Goal: Information Seeking & Learning: Understand process/instructions

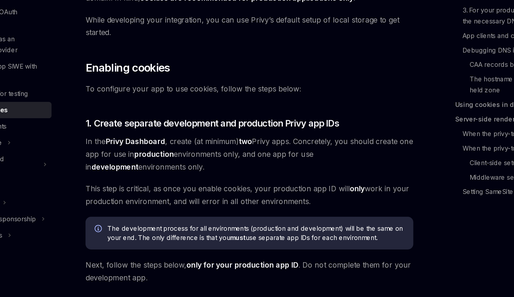
scroll to position [26, 0]
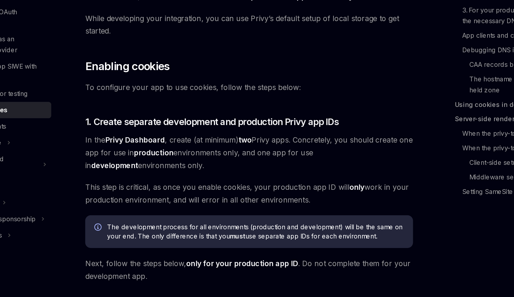
click at [146, 190] on span "In the Privy Dashboard , create (at minimum) two Privy apps. Concretely, you sh…" at bounding box center [253, 202] width 214 height 25
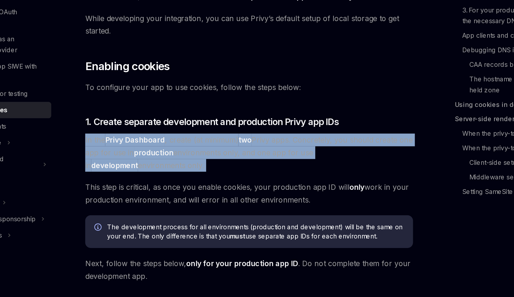
click at [157, 190] on span "In the Privy Dashboard , create (at minimum) two Privy apps. Concretely, you sh…" at bounding box center [253, 202] width 214 height 25
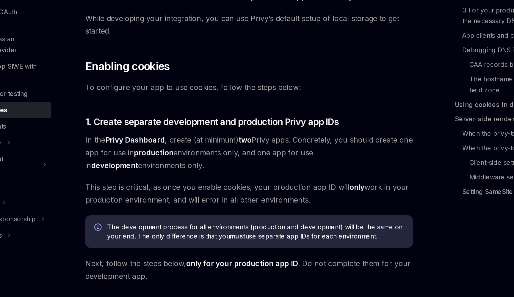
click at [157, 190] on span "In the Privy Dashboard , create (at minimum) two Privy apps. Concretely, you sh…" at bounding box center [253, 202] width 214 height 25
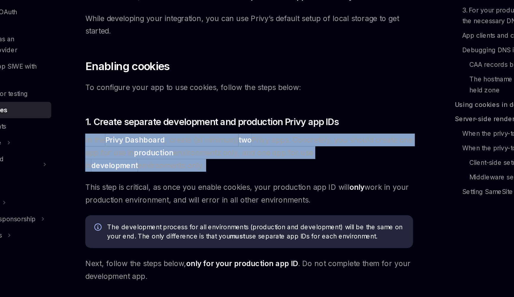
click at [160, 190] on span "In the Privy Dashboard , create (at minimum) two Privy apps. Concretely, you sh…" at bounding box center [253, 202] width 214 height 25
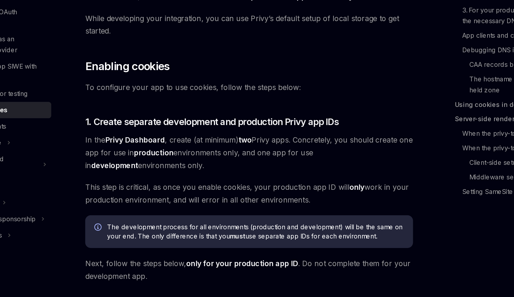
click at [160, 190] on span "In the Privy Dashboard , create (at minimum) two Privy apps. Concretely, you sh…" at bounding box center [253, 202] width 214 height 25
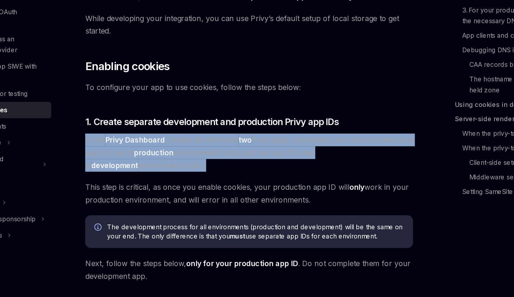
click at [166, 190] on span "In the Privy Dashboard , create (at minimum) two Privy apps. Concretely, you sh…" at bounding box center [253, 202] width 214 height 25
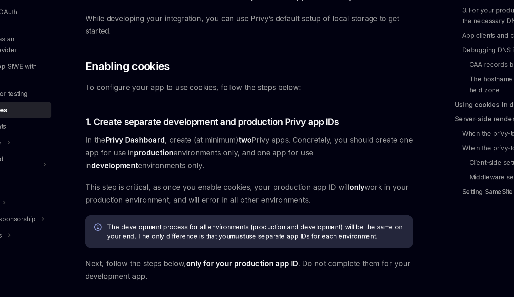
click at [166, 190] on span "In the Privy Dashboard , create (at minimum) two Privy apps. Concretely, you sh…" at bounding box center [253, 202] width 214 height 25
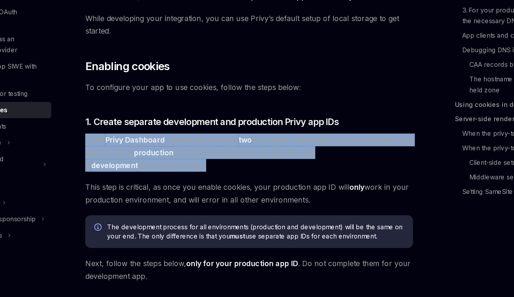
click at [146, 221] on span "This step is critical, as once you enable cookies, your production app ID will …" at bounding box center [253, 229] width 214 height 17
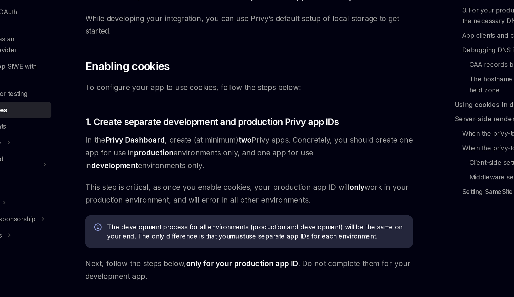
click at [146, 221] on span "This step is critical, as once you enable cookies, your production app ID will …" at bounding box center [253, 229] width 214 height 17
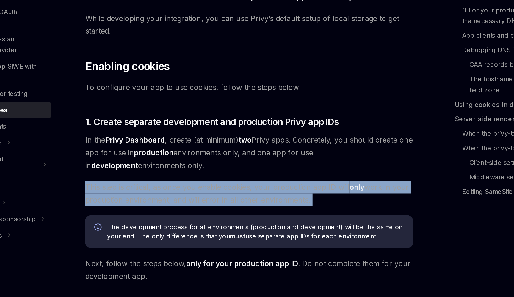
click at [180, 221] on span "This step is critical, as once you enable cookies, your production app ID will …" at bounding box center [253, 229] width 214 height 17
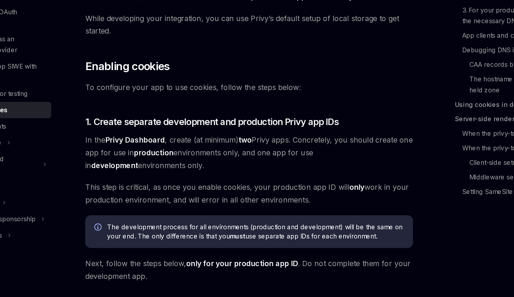
click at [180, 221] on span "This step is critical, as once you enable cookies, your production app ID will …" at bounding box center [253, 229] width 214 height 17
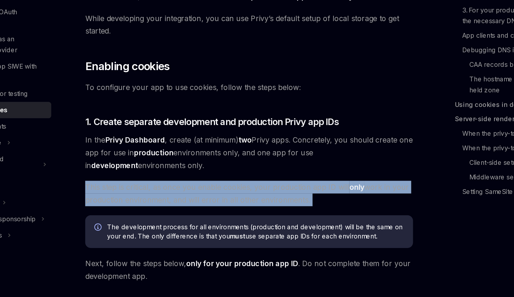
click at [205, 221] on span "This step is critical, as once you enable cookies, your production app ID will …" at bounding box center [253, 229] width 214 height 17
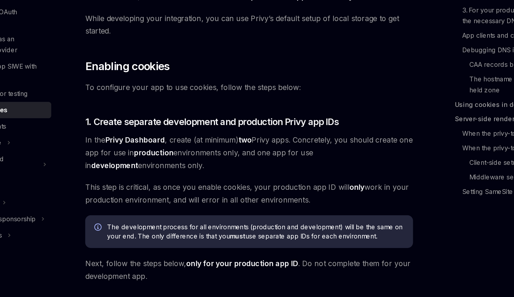
click at [205, 221] on span "This step is critical, as once you enable cookies, your production app ID will …" at bounding box center [253, 229] width 214 height 17
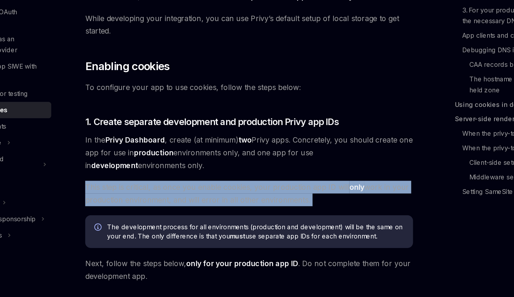
click at [212, 221] on span "This step is critical, as once you enable cookies, your production app ID will …" at bounding box center [253, 229] width 214 height 17
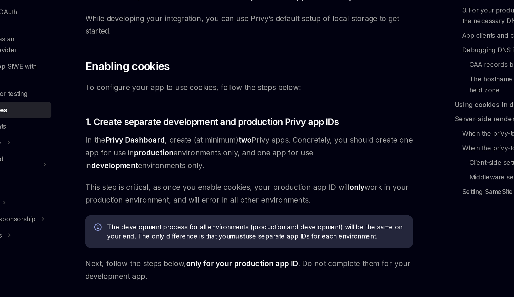
click at [212, 221] on span "This step is critical, as once you enable cookies, your production app ID will …" at bounding box center [253, 229] width 214 height 17
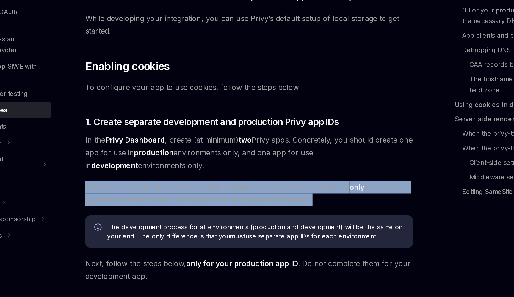
click at [206, 221] on span "This step is critical, as once you enable cookies, your production app ID will …" at bounding box center [253, 229] width 214 height 17
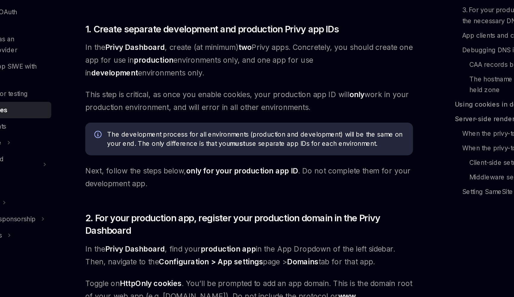
scroll to position [138, 0]
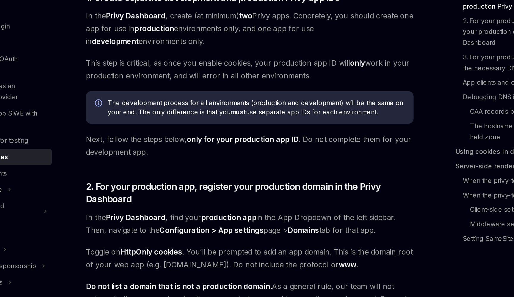
click at [227, 159] on span "Next, follow the steps below, only for your production app ID . Do not complete…" at bounding box center [253, 167] width 214 height 17
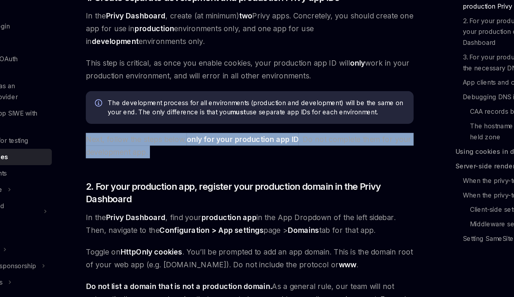
click at [233, 159] on span "Next, follow the steps below, only for your production app ID . Do not complete…" at bounding box center [253, 167] width 214 height 17
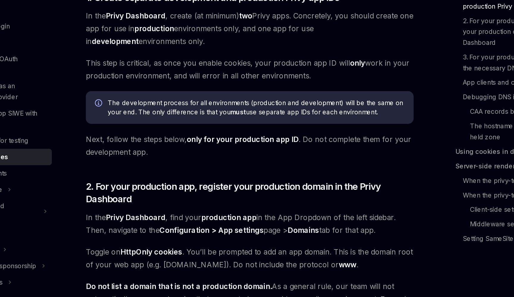
click at [233, 159] on span "Next, follow the steps below, only for your production app ID . Do not complete…" at bounding box center [253, 167] width 214 height 17
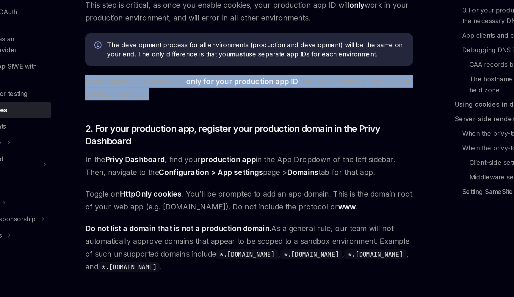
scroll to position [152, 0]
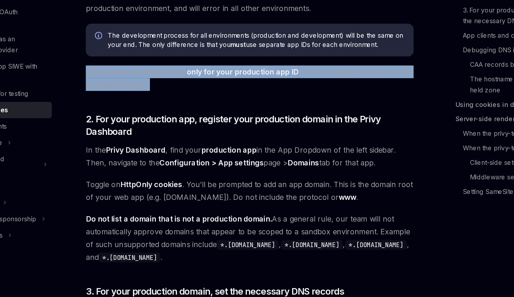
click at [258, 197] on span "In the Privy Dashboard , find your production app in the App Dropdown of the le…" at bounding box center [253, 205] width 214 height 17
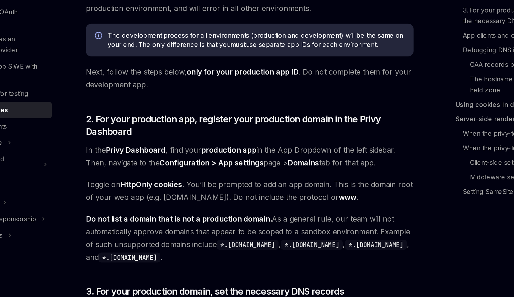
click at [258, 197] on span "In the Privy Dashboard , find your production app in the App Dropdown of the le…" at bounding box center [253, 205] width 214 height 17
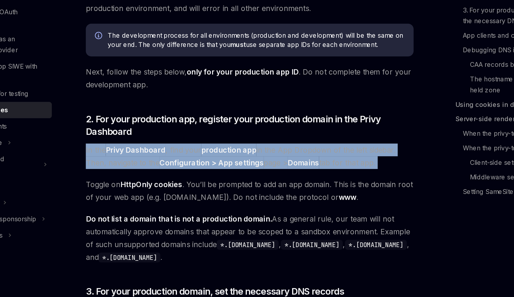
click at [258, 197] on span "In the Privy Dashboard , find your production app in the App Dropdown of the le…" at bounding box center [253, 205] width 214 height 17
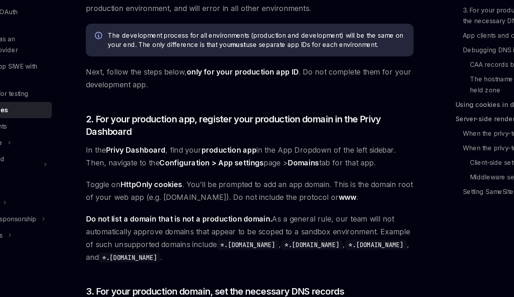
click at [258, 197] on span "In the Privy Dashboard , find your production app in the App Dropdown of the le…" at bounding box center [253, 205] width 214 height 17
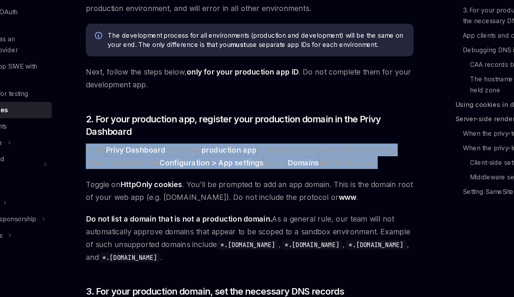
click at [258, 197] on span "In the Privy Dashboard , find your production app in the App Dropdown of the le…" at bounding box center [253, 205] width 214 height 17
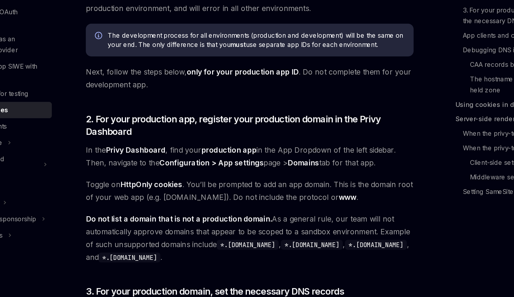
click at [258, 197] on span "In the Privy Dashboard , find your production app in the App Dropdown of the le…" at bounding box center [253, 205] width 214 height 17
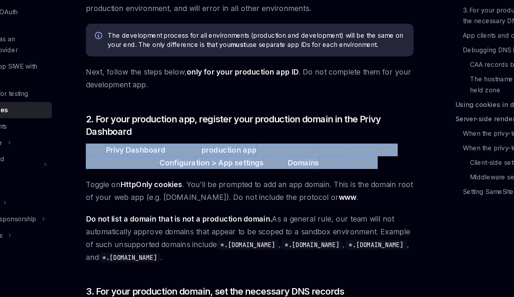
click at [258, 197] on span "In the Privy Dashboard , find your production app in the App Dropdown of the le…" at bounding box center [253, 205] width 214 height 17
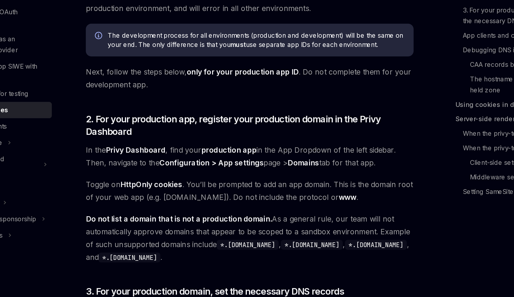
click at [258, 197] on span "In the Privy Dashboard , find your production app in the App Dropdown of the le…" at bounding box center [253, 205] width 214 height 17
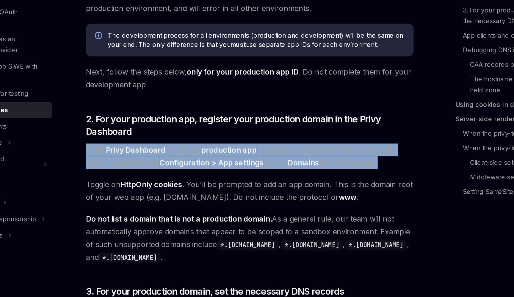
click at [264, 197] on span "In the Privy Dashboard , find your production app in the App Dropdown of the le…" at bounding box center [253, 205] width 214 height 17
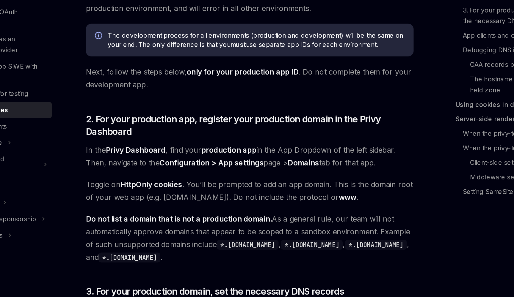
click at [264, 197] on span "In the Privy Dashboard , find your production app in the App Dropdown of the le…" at bounding box center [253, 205] width 214 height 17
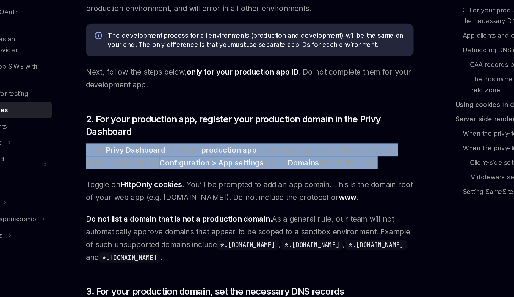
click at [264, 197] on span "In the Privy Dashboard , find your production app in the App Dropdown of the le…" at bounding box center [253, 205] width 214 height 17
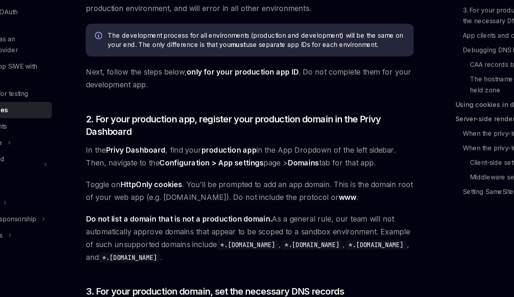
click at [264, 197] on span "In the Privy Dashboard , find your production app in the App Dropdown of the le…" at bounding box center [253, 205] width 214 height 17
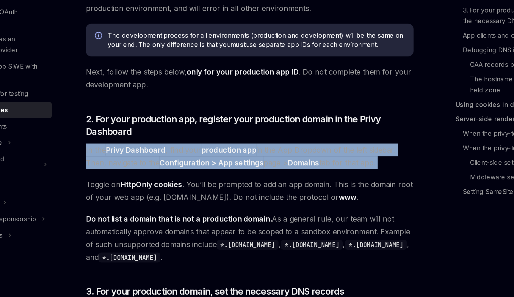
click at [264, 197] on span "In the Privy Dashboard , find your production app in the App Dropdown of the le…" at bounding box center [253, 205] width 214 height 17
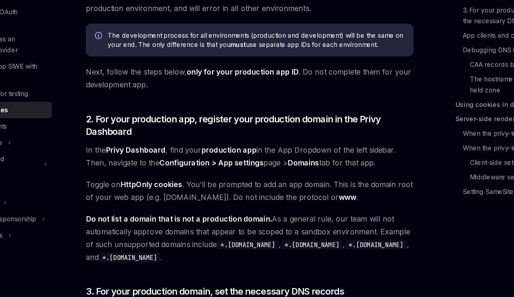
click at [264, 197] on span "In the Privy Dashboard , find your production app in the App Dropdown of the le…" at bounding box center [253, 205] width 214 height 17
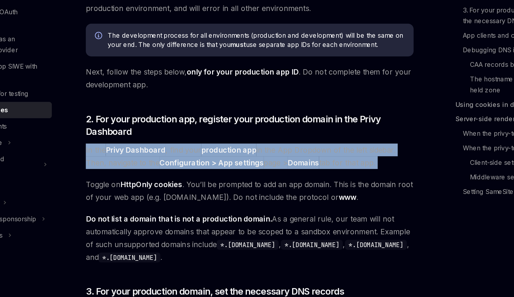
click at [256, 219] on span "Toggle on HttpOnly cookies . You’ll be prompted to add an app domain. This is t…" at bounding box center [253, 227] width 214 height 17
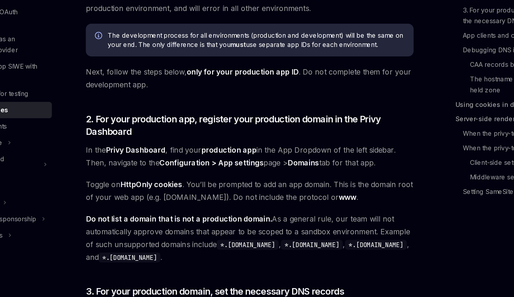
click at [256, 219] on span "Toggle on HttpOnly cookies . You’ll be prompted to add an app domain. This is t…" at bounding box center [253, 227] width 214 height 17
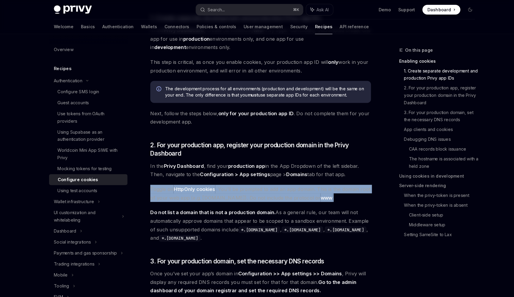
click at [380, 194] on div "On this page Enabling cookies 1. Create separate development and production Pri…" at bounding box center [421, 141] width 90 height 193
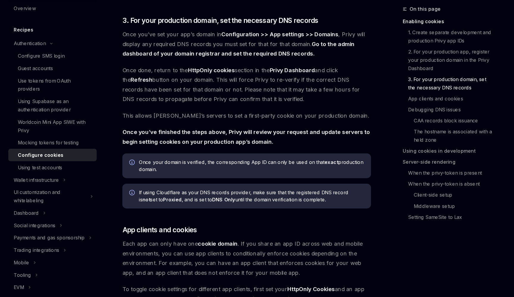
scroll to position [390, 0]
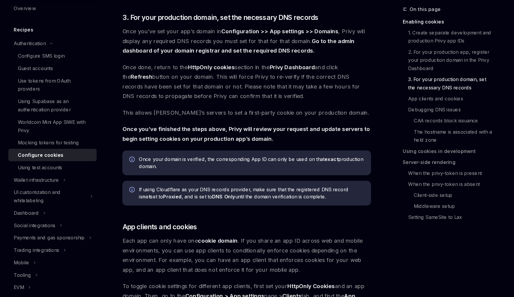
click at [246, 202] on span "If using Cloudflare as your DNS records provider, make sure that the registered…" at bounding box center [257, 208] width 194 height 12
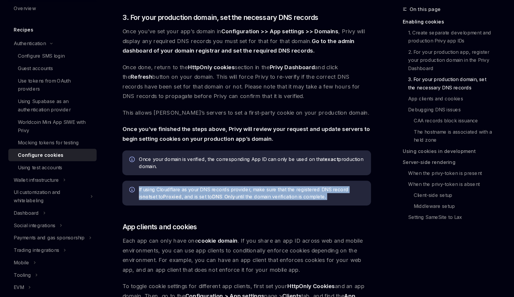
click at [285, 202] on span "If using Cloudflare as your DNS records provider, make sure that the registered…" at bounding box center [257, 208] width 194 height 12
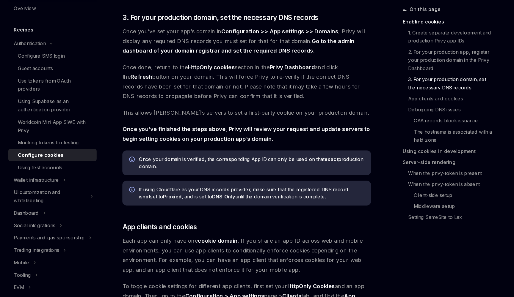
click at [285, 202] on span "If using Cloudflare as your DNS records provider, make sure that the registered…" at bounding box center [257, 208] width 194 height 12
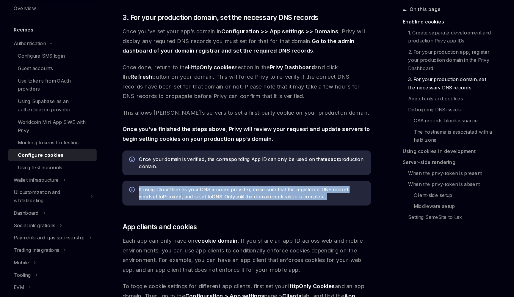
click at [285, 202] on span "If using Cloudflare as your DNS records provider, make sure that the registered…" at bounding box center [257, 208] width 194 height 12
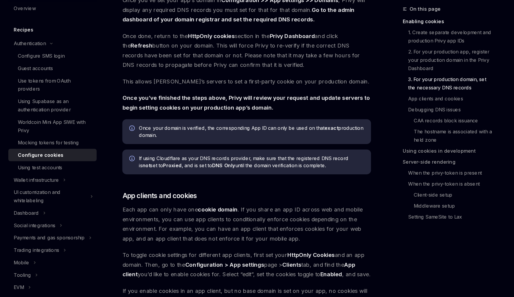
scroll to position [466, 0]
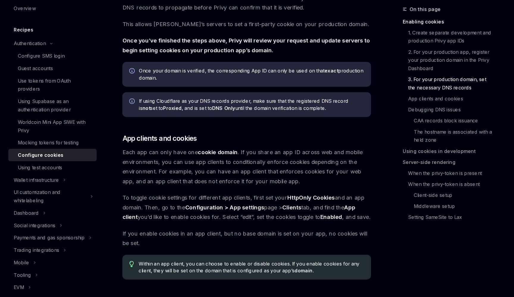
click at [157, 168] on span "Each app can only have one cookie domain . If you share an app ID across web an…" at bounding box center [253, 184] width 214 height 33
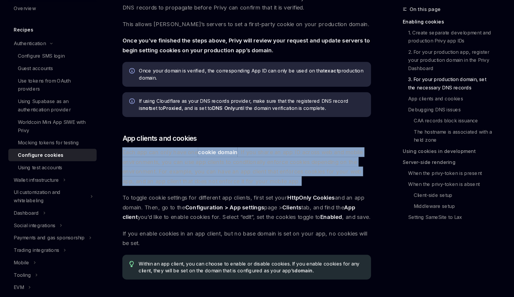
click at [230, 168] on span "Each app can only have one cookie domain . If you share an app ID across web an…" at bounding box center [253, 184] width 214 height 33
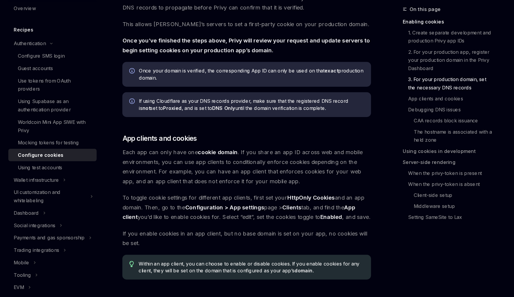
click at [230, 168] on span "Each app can only have one cookie domain . If you share an app ID across web an…" at bounding box center [253, 184] width 214 height 33
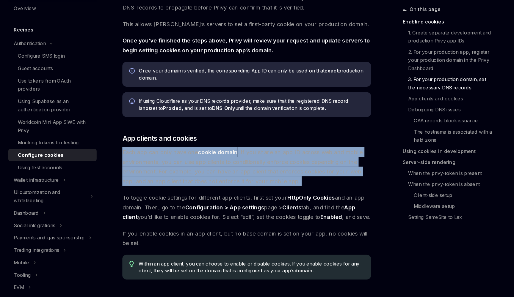
click at [268, 168] on span "Each app can only have one cookie domain . If you share an app ID across web an…" at bounding box center [253, 184] width 214 height 33
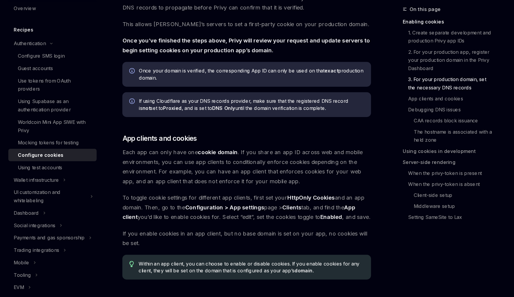
click at [268, 168] on span "Each app can only have one cookie domain . If you share an app ID across web an…" at bounding box center [253, 184] width 214 height 33
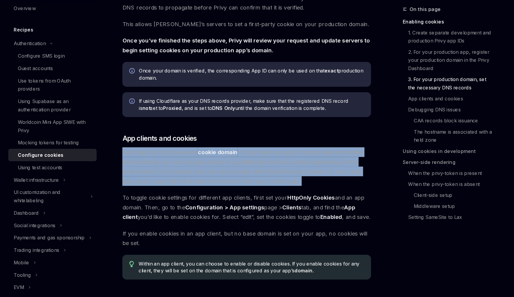
click at [265, 168] on span "Each app can only have one cookie domain . If you share an app ID across web an…" at bounding box center [253, 184] width 214 height 33
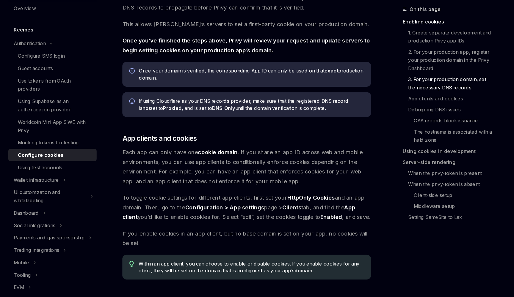
click at [265, 168] on span "Each app can only have one cookie domain . If you share an app ID across web an…" at bounding box center [253, 184] width 214 height 33
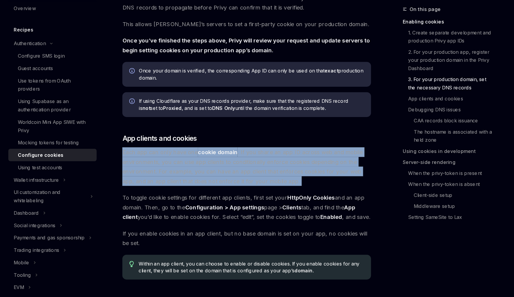
click at [265, 168] on span "Each app can only have one cookie domain . If you share an app ID across web an…" at bounding box center [253, 184] width 214 height 33
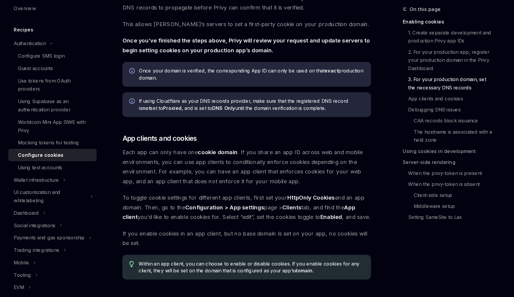
click at [265, 168] on span "Each app can only have one cookie domain . If you share an app ID across web an…" at bounding box center [253, 184] width 214 height 33
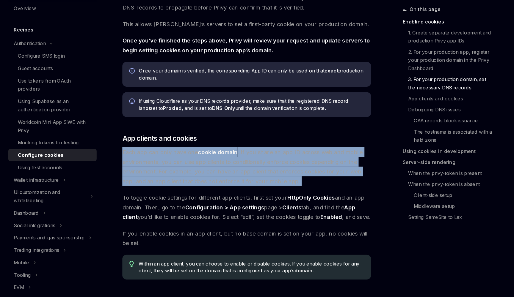
click at [265, 168] on span "Each app can only have one cookie domain . If you share an app ID across web an…" at bounding box center [253, 184] width 214 height 33
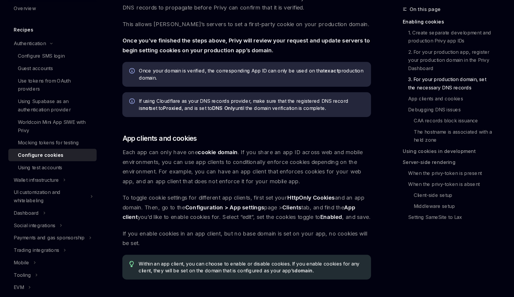
click at [265, 168] on span "Each app can only have one cookie domain . If you share an app ID across web an…" at bounding box center [253, 184] width 214 height 33
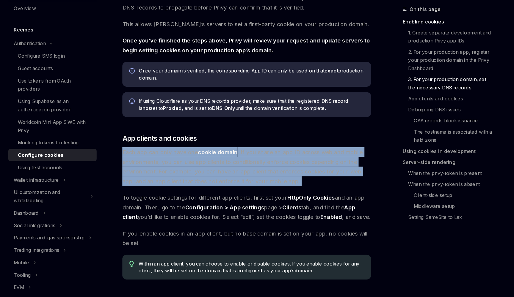
click at [260, 168] on span "Each app can only have one cookie domain . If you share an app ID across web an…" at bounding box center [253, 184] width 214 height 33
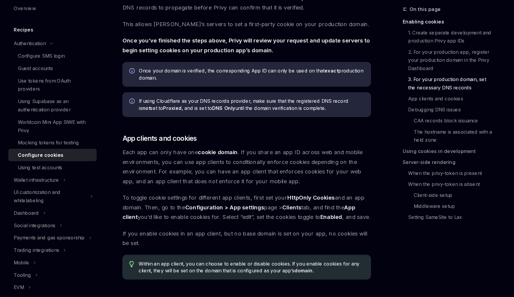
click at [260, 168] on span "Each app can only have one cookie domain . If you share an app ID across web an…" at bounding box center [253, 184] width 214 height 33
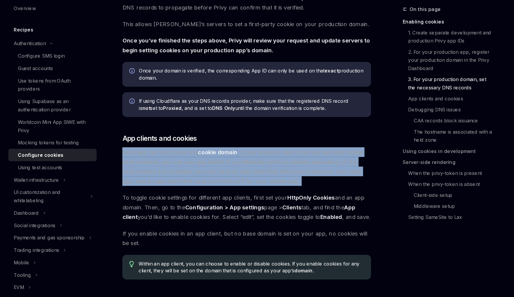
click at [260, 168] on span "Each app can only have one cookie domain . If you share an app ID across web an…" at bounding box center [253, 184] width 214 height 33
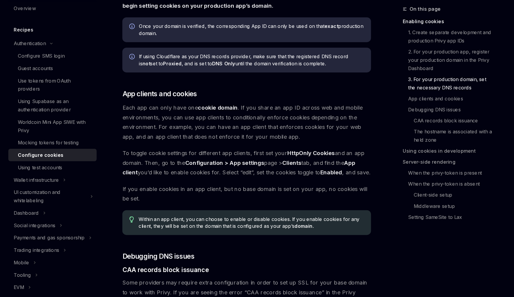
scroll to position [523, 0]
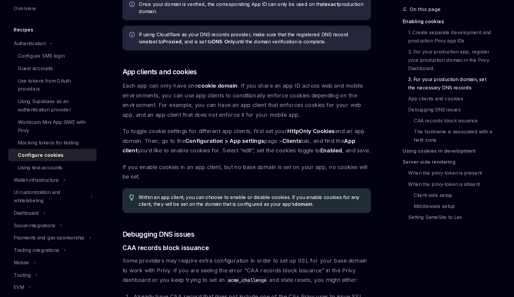
click at [241, 150] on span "To toggle cookie settings for different app clients, first set your HttpOnly Co…" at bounding box center [253, 162] width 214 height 25
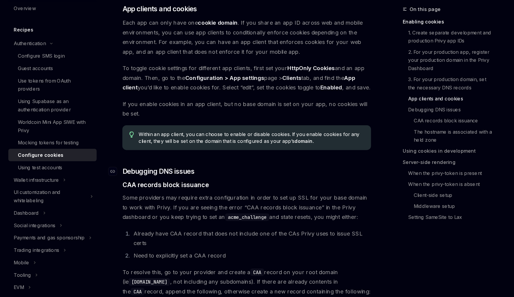
scroll to position [659, 0]
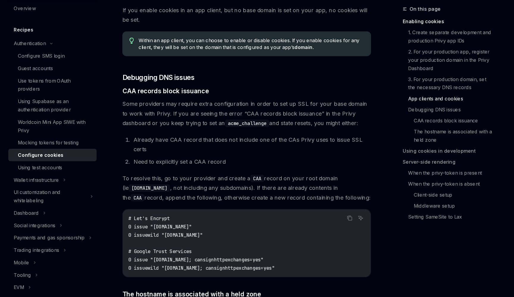
click at [162, 126] on span "Some providers may require extra configuration in order to set up SSL for your …" at bounding box center [253, 138] width 214 height 25
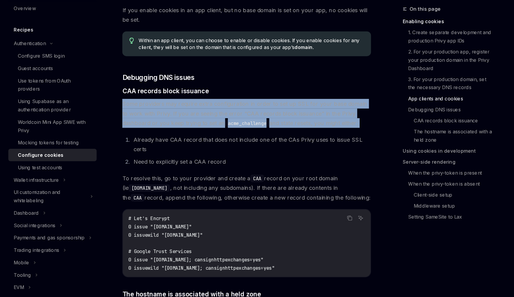
click at [171, 126] on span "Some providers may require extra configuration in order to set up SSL for your …" at bounding box center [253, 138] width 214 height 25
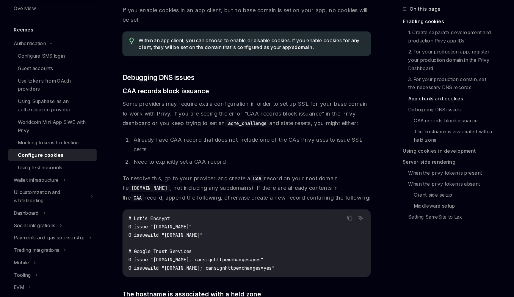
click at [171, 126] on span "Some providers may require extra configuration in order to set up SSL for your …" at bounding box center [253, 138] width 214 height 25
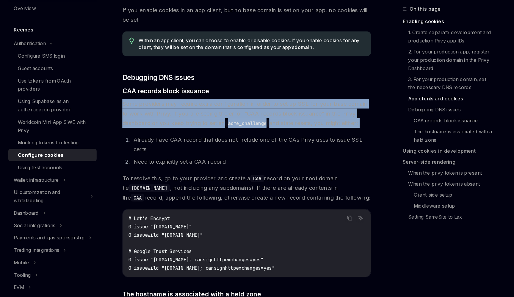
click at [177, 126] on span "Some providers may require extra configuration in order to set up SSL for your …" at bounding box center [253, 138] width 214 height 25
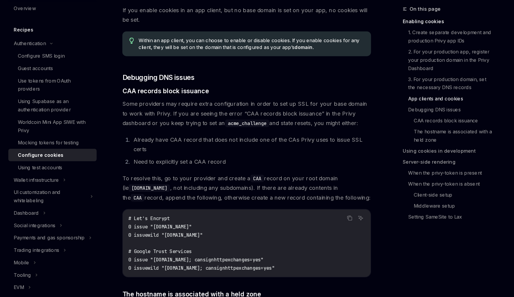
click at [177, 126] on span "Some providers may require extra configuration in order to set up SSL for your …" at bounding box center [253, 138] width 214 height 25
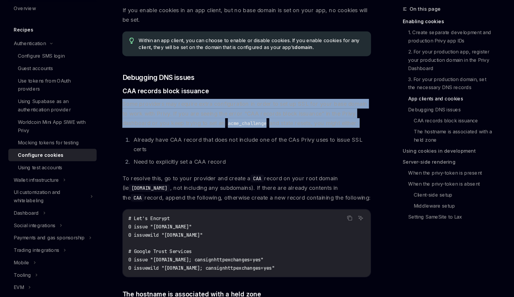
click at [180, 126] on span "Some providers may require extra configuration in order to set up SSL for your …" at bounding box center [253, 138] width 214 height 25
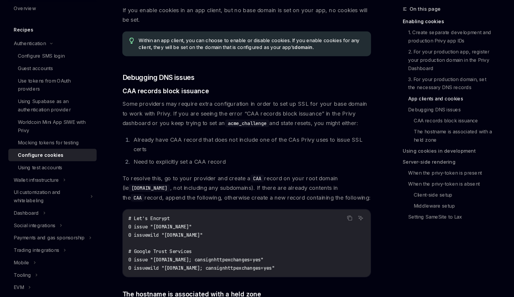
click at [180, 126] on span "Some providers may require extra configuration in order to set up SSL for your …" at bounding box center [253, 138] width 214 height 25
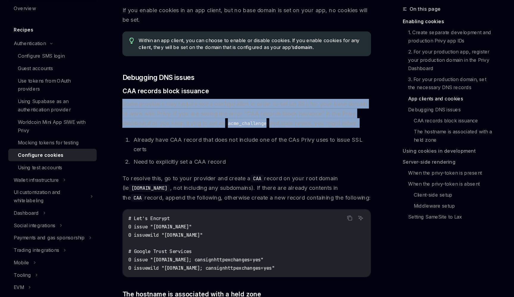
click at [186, 126] on span "Some providers may require extra configuration in order to set up SSL for your …" at bounding box center [253, 138] width 214 height 25
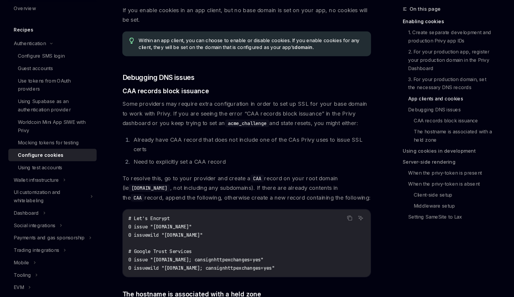
click at [186, 126] on span "Some providers may require extra configuration in order to set up SSL for your …" at bounding box center [253, 138] width 214 height 25
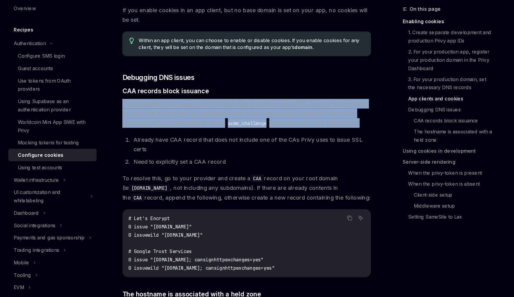
click at [185, 126] on span "Some providers may require extra configuration in order to set up SSL for your …" at bounding box center [253, 138] width 214 height 25
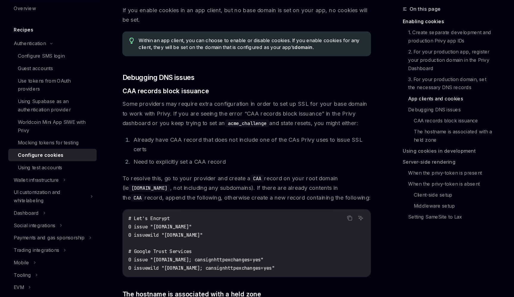
click at [185, 126] on span "Some providers may require extra configuration in order to set up SSL for your …" at bounding box center [253, 138] width 214 height 25
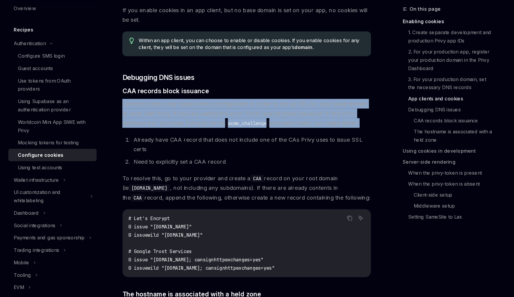
click at [178, 157] on li "Already have CAA record that does not include one of the CAs Privy uses to issu…" at bounding box center [257, 165] width 207 height 17
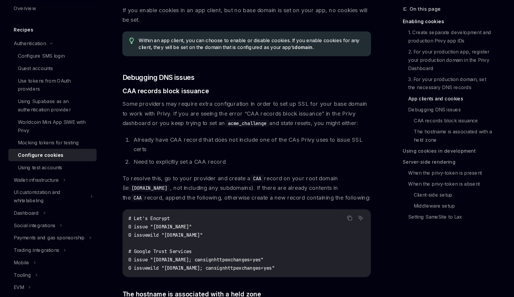
click at [178, 157] on li "Already have CAA record that does not include one of the CAs Privy uses to issu…" at bounding box center [257, 165] width 207 height 17
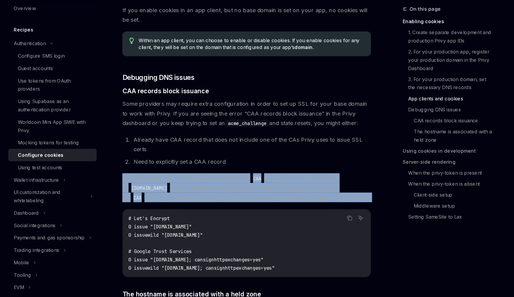
click at [182, 191] on span "To resolve this, go to your provider and create a CAA record on your root domai…" at bounding box center [253, 203] width 214 height 25
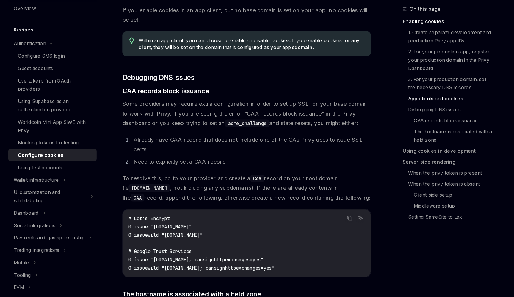
click at [182, 191] on span "To resolve this, go to your provider and create a CAA record on your root domai…" at bounding box center [253, 203] width 214 height 25
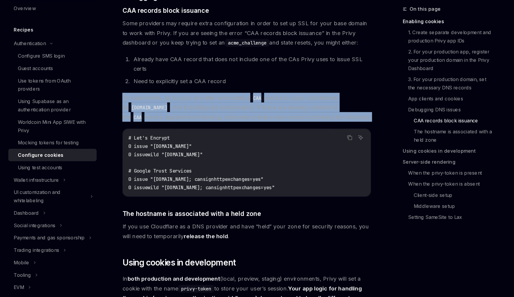
scroll to position [778, 0]
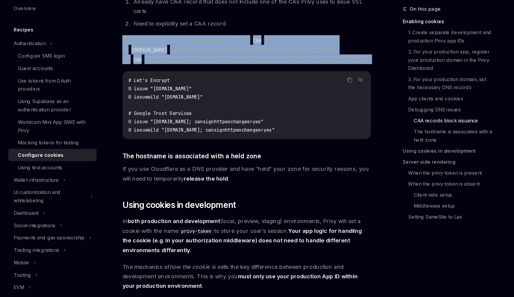
click at [226, 183] on span "If you use Cloudflare as a DNS provider and have “held” your zone for security …" at bounding box center [253, 191] width 214 height 17
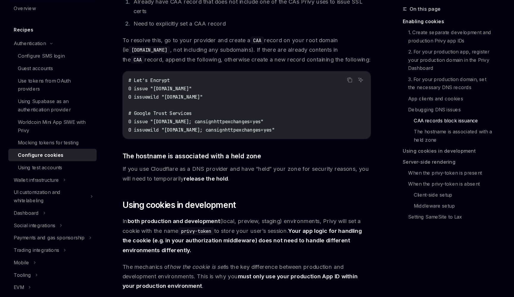
click at [219, 183] on span "If you use Cloudflare as a DNS provider and have “held” your zone for security …" at bounding box center [253, 191] width 214 height 17
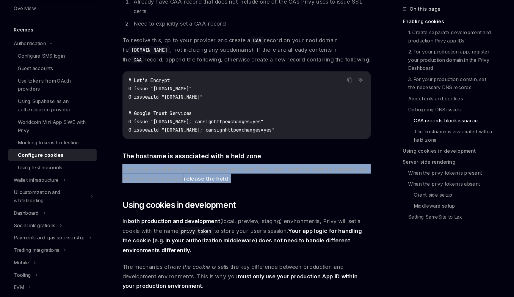
click at [224, 183] on span "If you use Cloudflare as a DNS provider and have “held” your zone for security …" at bounding box center [253, 191] width 214 height 17
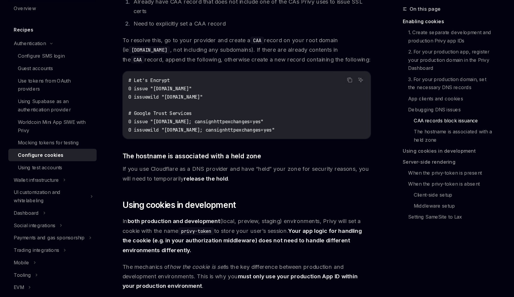
click at [224, 183] on span "If you use Cloudflare as a DNS provider and have “held” your zone for security …" at bounding box center [253, 191] width 214 height 17
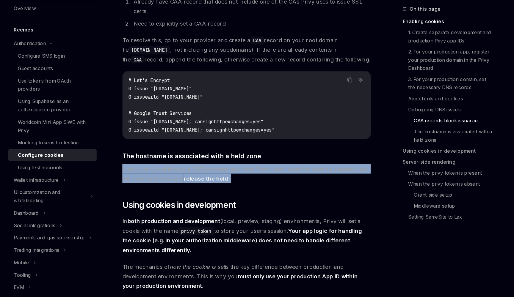
click at [244, 183] on span "If you use Cloudflare as a DNS provider and have “held” your zone for security …" at bounding box center [253, 191] width 214 height 17
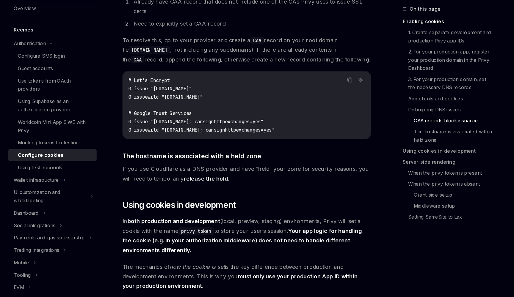
click at [244, 183] on span "If you use Cloudflare as a DNS provider and have “held” your zone for security …" at bounding box center [253, 191] width 214 height 17
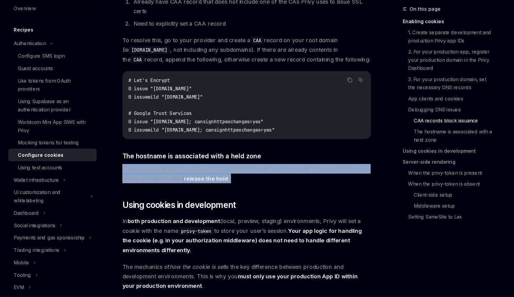
click at [249, 183] on span "If you use Cloudflare as a DNS provider and have “held” your zone for security …" at bounding box center [253, 191] width 214 height 17
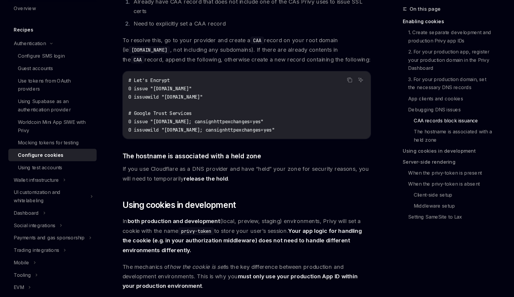
click at [249, 183] on span "If you use Cloudflare as a DNS provider and have “held” your zone for security …" at bounding box center [253, 191] width 214 height 17
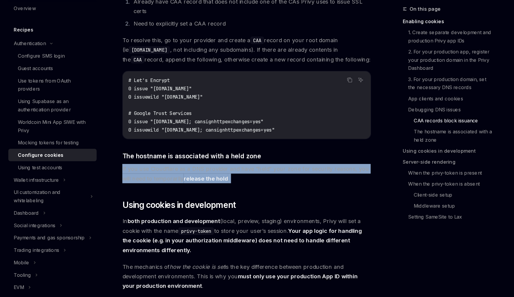
click at [249, 183] on span "If you use Cloudflare as a DNS provider and have “held” your zone for security …" at bounding box center [253, 191] width 214 height 17
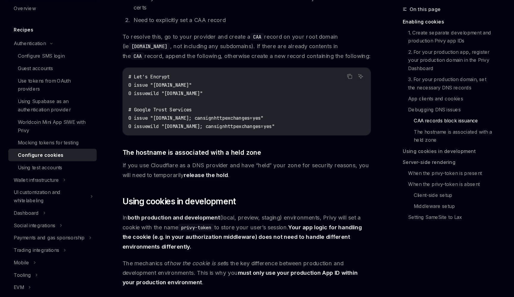
scroll to position [816, 0]
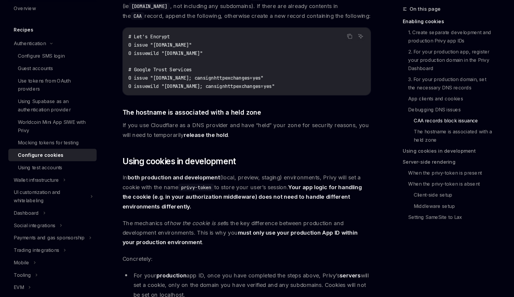
click at [231, 190] on span "In both production and development (local, preview, staging) environments, Priv…" at bounding box center [253, 206] width 214 height 33
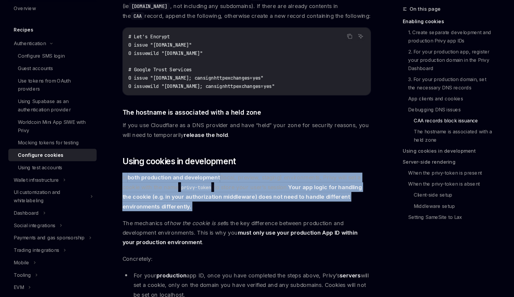
click at [232, 190] on span "In both production and development (local, preview, staging) environments, Priv…" at bounding box center [253, 206] width 214 height 33
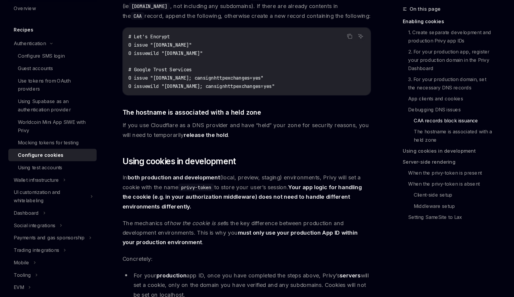
click at [232, 190] on span "In both production and development (local, preview, staging) environments, Priv…" at bounding box center [253, 206] width 214 height 33
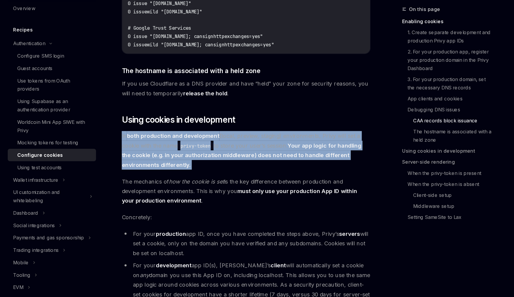
scroll to position [852, 0]
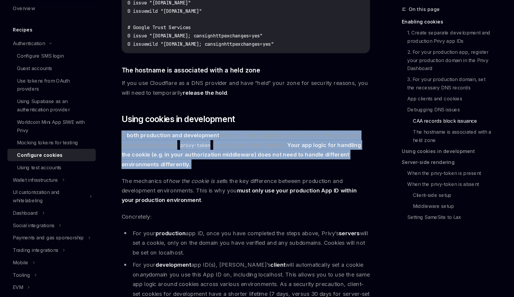
click at [193, 193] on span "The mechanics of how the cookie is set is the key difference between production…" at bounding box center [253, 205] width 214 height 25
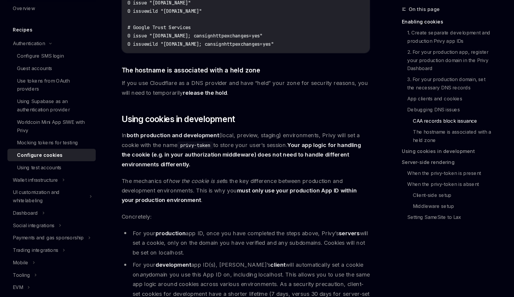
click at [193, 193] on span "The mechanics of how the cookie is set is the key difference between production…" at bounding box center [253, 205] width 214 height 25
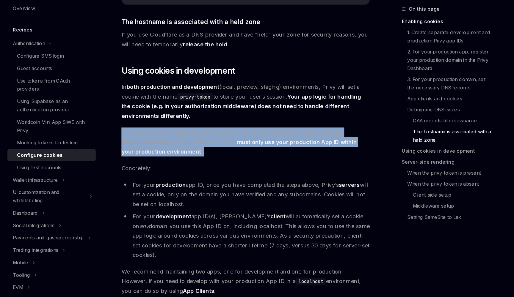
scroll to position [909, 0]
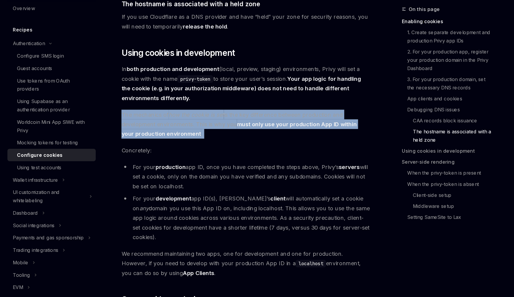
click at [191, 181] on li "For your production app ID, once you have completed the steps above, Privy’s se…" at bounding box center [253, 193] width 214 height 25
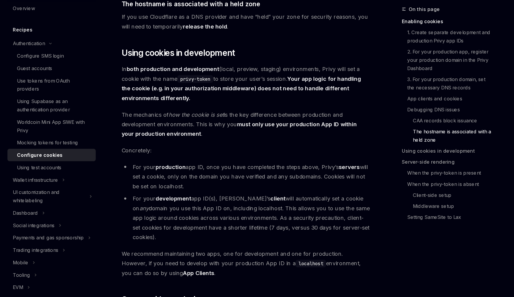
click at [191, 181] on li "For your production app ID, once you have completed the steps above, Privy’s se…" at bounding box center [253, 193] width 214 height 25
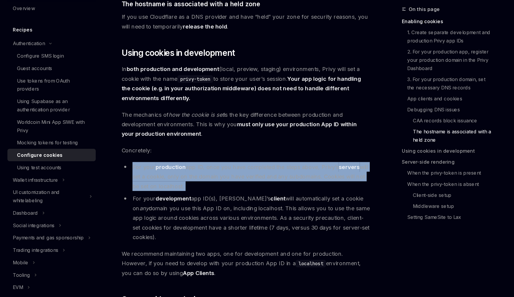
click at [186, 208] on li "For your development app ID(s), [PERSON_NAME]’s client will automatically set a…" at bounding box center [253, 229] width 214 height 42
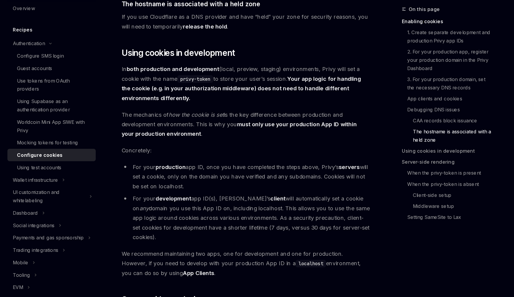
click at [186, 208] on li "For your development app ID(s), [PERSON_NAME]’s client will automatically set a…" at bounding box center [253, 229] width 214 height 42
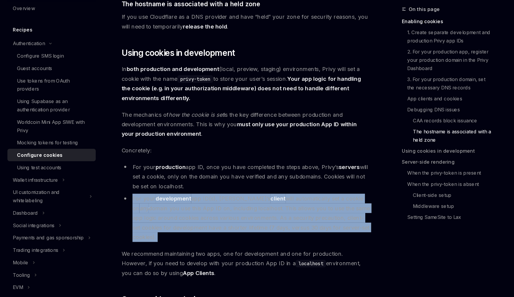
click at [186, 208] on li "For your development app ID(s), [PERSON_NAME]’s client will automatically set a…" at bounding box center [253, 229] width 214 height 42
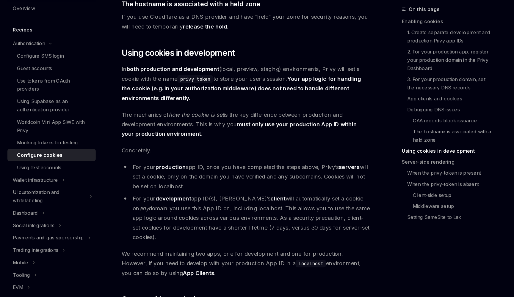
scroll to position [990, 0]
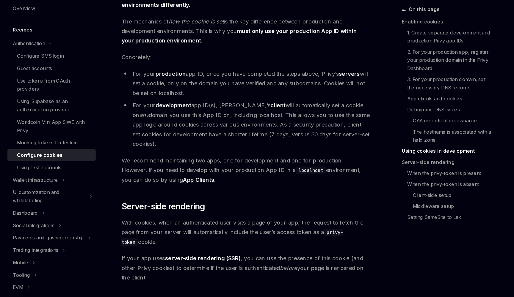
click at [186, 175] on span "We recommend maintaining two apps, one for development and one for production. …" at bounding box center [253, 187] width 214 height 25
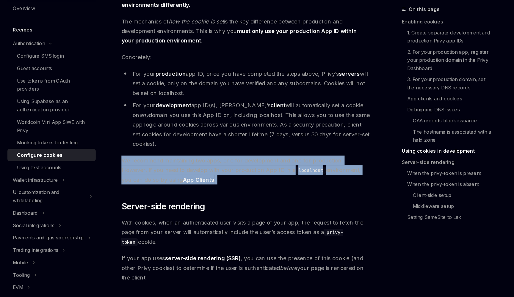
scroll to position [1056, 0]
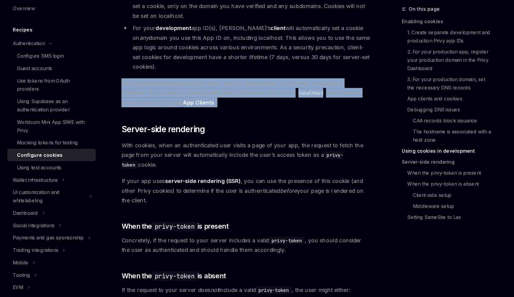
click at [213, 162] on span "With cookies, when an authenticated user visits a page of your app, the request…" at bounding box center [253, 174] width 214 height 25
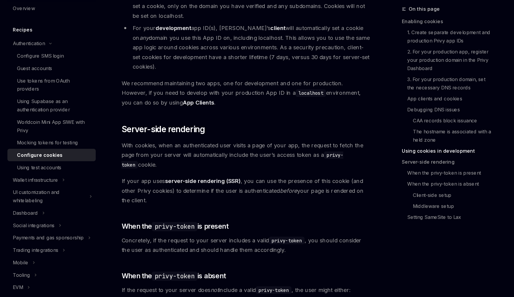
click at [213, 162] on span "With cookies, when an authenticated user visits a page of your app, the request…" at bounding box center [253, 174] width 214 height 25
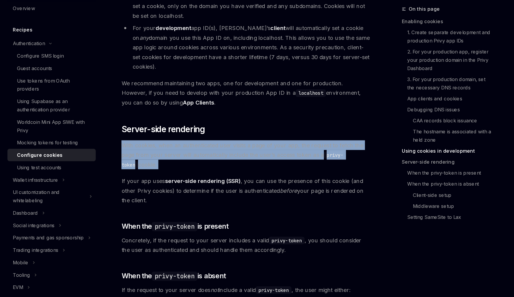
click at [211, 193] on span "If your app uses server-side rendering (SSR) , you can use the presence of this…" at bounding box center [253, 205] width 214 height 25
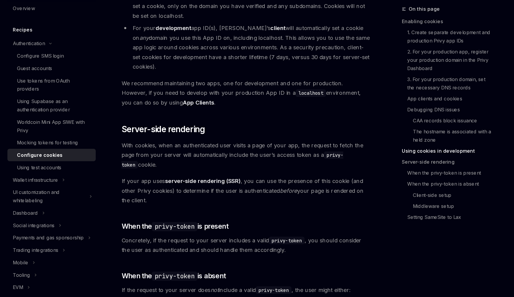
click at [211, 193] on span "If your app uses server-side rendering (SSR) , you can use the presence of this…" at bounding box center [253, 205] width 214 height 25
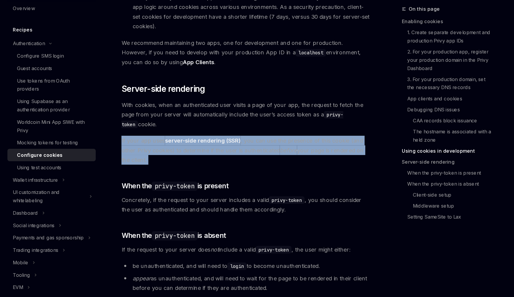
scroll to position [1095, 0]
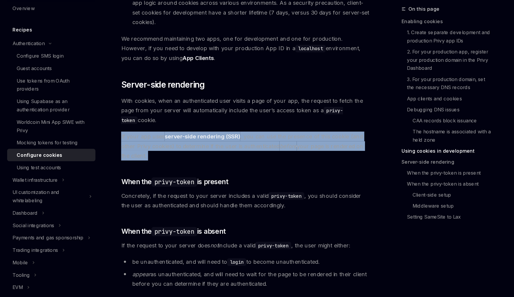
click at [217, 206] on span "Concretely, if the request to your server includes a valid privy-token , you sh…" at bounding box center [253, 214] width 214 height 17
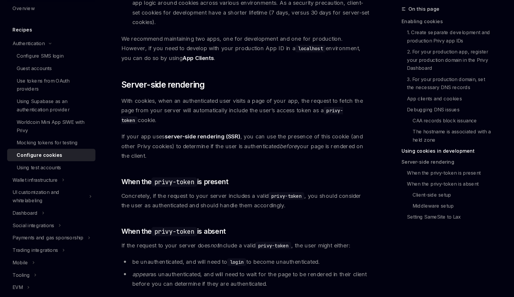
click at [217, 206] on span "Concretely, if the request to your server includes a valid privy-token , you sh…" at bounding box center [253, 214] width 214 height 17
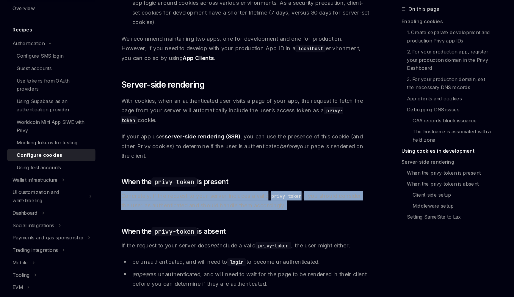
click at [241, 155] on span "If your app uses server-side rendering (SSR) , you can use the presence of this…" at bounding box center [253, 167] width 214 height 25
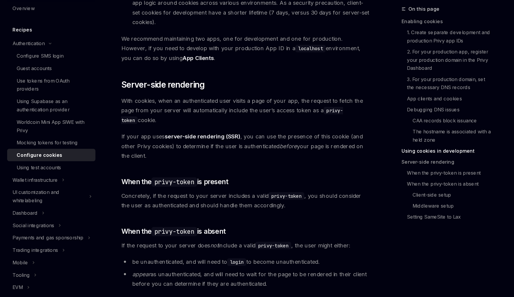
click at [241, 155] on span "If your app uses server-side rendering (SSR) , you can use the presence of this…" at bounding box center [253, 167] width 214 height 25
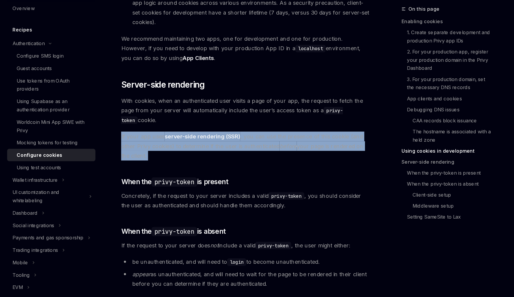
click at [244, 124] on span "With cookies, when an authenticated user visits a page of your app, the request…" at bounding box center [253, 136] width 214 height 25
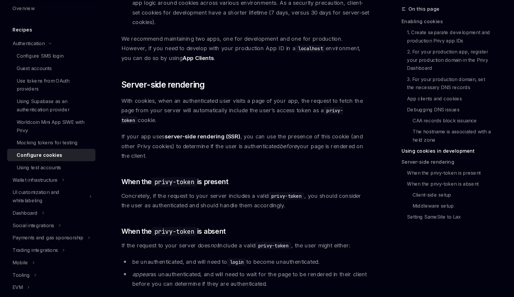
click at [244, 124] on span "With cookies, when an authenticated user visits a page of your app, the request…" at bounding box center [253, 136] width 214 height 25
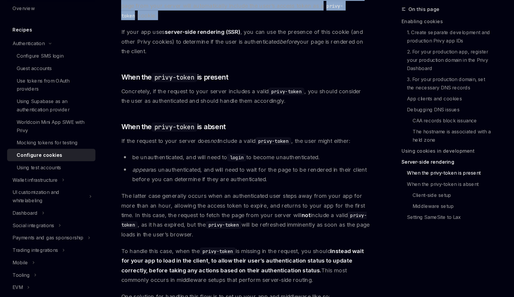
scroll to position [1217, 0]
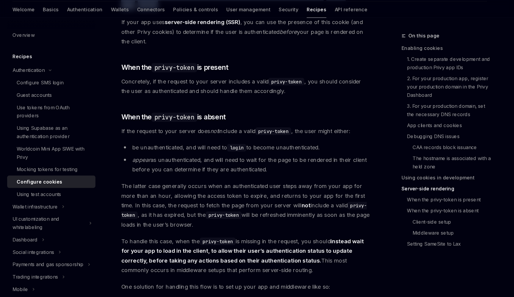
click at [179, 127] on span "If the request to your server does not include a valid privy-token , the user m…" at bounding box center [253, 131] width 214 height 8
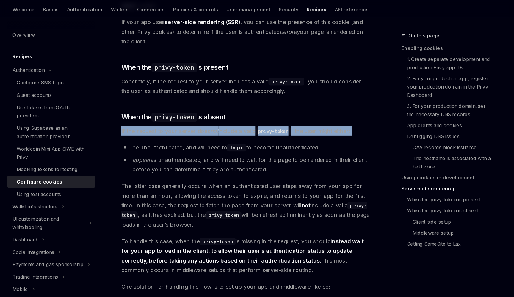
click at [177, 142] on ul "be unauthenticated, and will need to login to become unauthenticated. appear as…" at bounding box center [253, 154] width 214 height 27
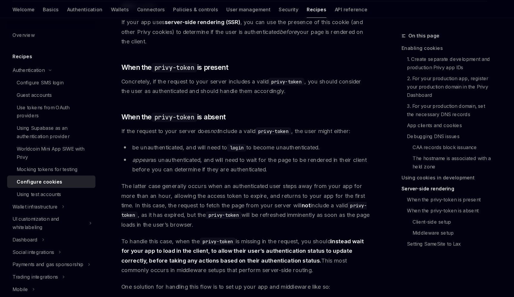
click at [177, 142] on ul "be unauthenticated, and will need to login to become unauthenticated. appear as…" at bounding box center [253, 154] width 214 height 27
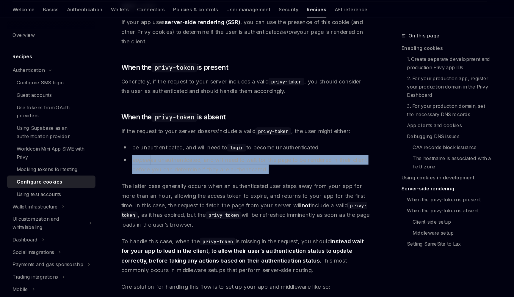
click at [181, 141] on li "be unauthenticated, and will need to login to become unauthenticated." at bounding box center [253, 145] width 214 height 8
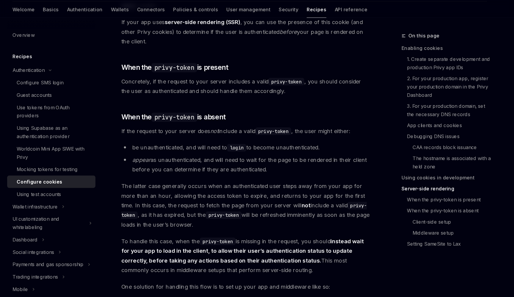
click at [181, 141] on li "be unauthenticated, and will need to login to become unauthenticated." at bounding box center [253, 145] width 214 height 8
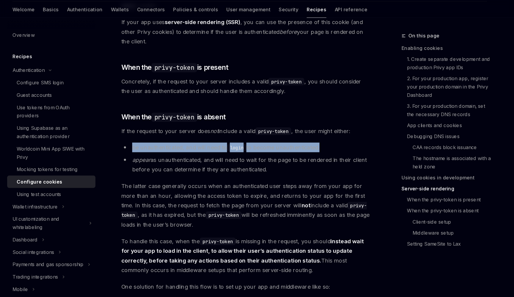
click at [187, 153] on li "appear as unauthenticated, and will need to wait for the page to be rendered in…" at bounding box center [253, 160] width 214 height 17
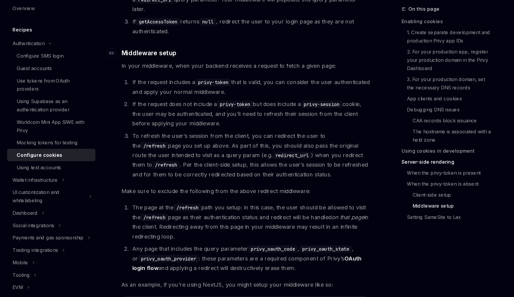
scroll to position [1517, 0]
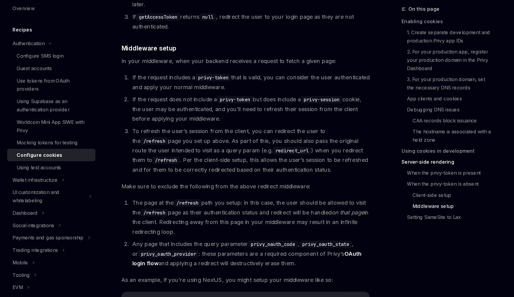
click at [247, 103] on li "If the request includes a privy-token that is valid, you can consider the user …" at bounding box center [257, 111] width 207 height 17
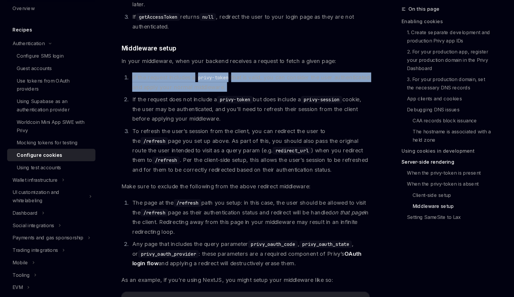
click at [246, 107] on ol "If the request includes a privy-token that is valid, you can consider the user …" at bounding box center [253, 147] width 214 height 88
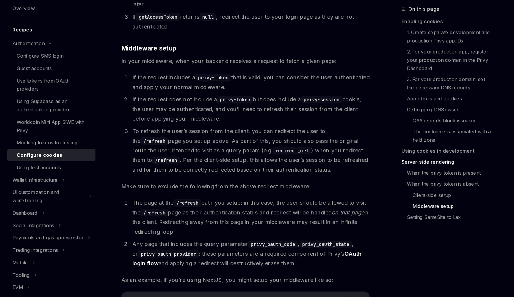
click at [246, 107] on ol "If the request includes a privy-token that is valid, you can consider the user …" at bounding box center [253, 147] width 214 height 88
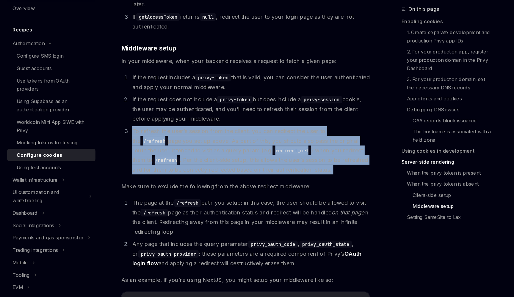
click at [247, 123] on li "If the request does not include a privy-token but does include a privy-session …" at bounding box center [257, 135] width 207 height 25
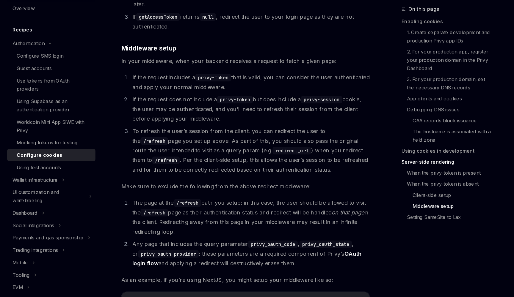
click at [247, 123] on li "If the request does not include a privy-token but does include a privy-session …" at bounding box center [257, 135] width 207 height 25
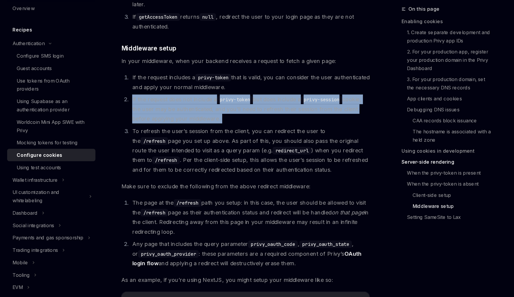
click at [253, 150] on li "To refresh the user’s session from the client, you can redirect the user to the…" at bounding box center [257, 171] width 207 height 42
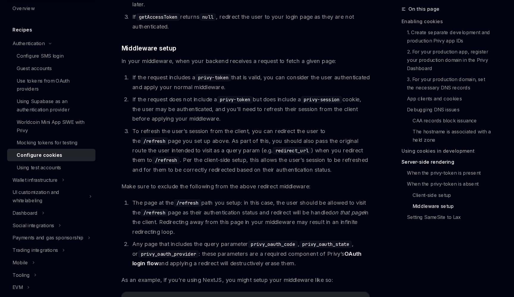
click at [253, 150] on li "To refresh the user’s session from the client, you can redirect the user to the…" at bounding box center [257, 171] width 207 height 42
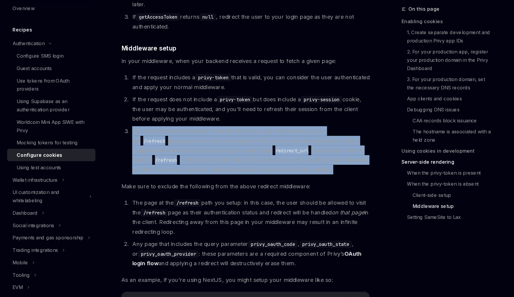
scroll to position [1561, 0]
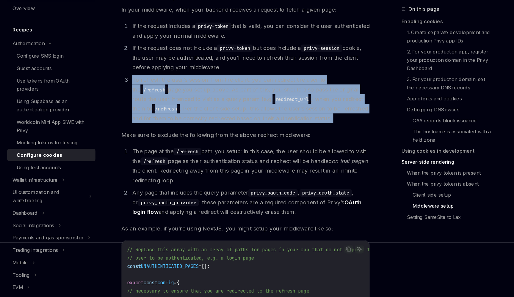
click at [273, 167] on li "The page at the /refresh path you setup: in this case, the user should be allow…" at bounding box center [257, 183] width 207 height 33
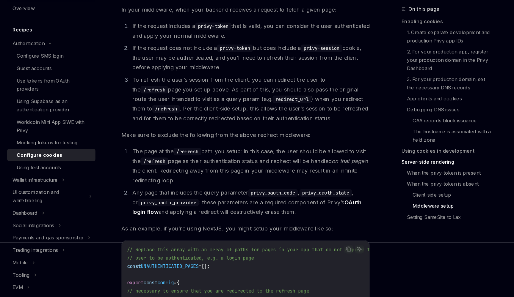
click at [273, 167] on li "The page at the /refresh path you setup: in this case, the user should be allow…" at bounding box center [257, 183] width 207 height 33
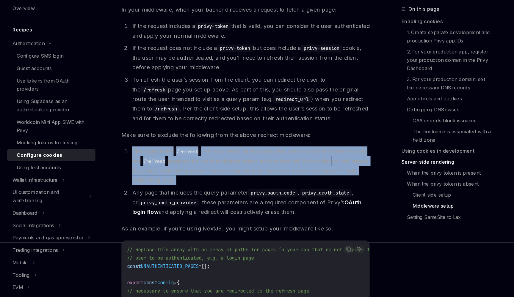
click at [266, 203] on li "Any page that includes the query parameter privy_oauth_code , privy_oauth_state…" at bounding box center [257, 215] width 207 height 25
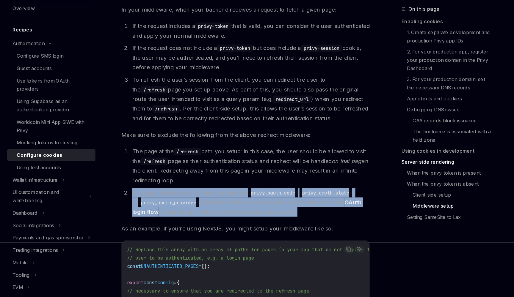
click at [266, 203] on li "Any page that includes the query parameter privy_oauth_code , privy_oauth_state…" at bounding box center [257, 215] width 207 height 25
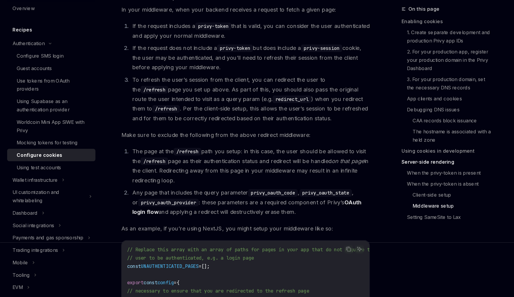
click at [266, 203] on li "Any page that includes the query parameter privy_oauth_code , privy_oauth_state…" at bounding box center [257, 215] width 207 height 25
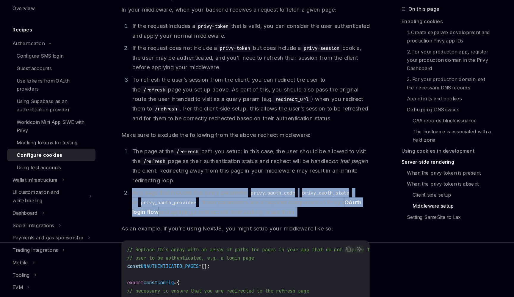
click at [273, 234] on span "As an example, if you’re using NextJS, you might setup your middleware like so:" at bounding box center [253, 238] width 214 height 8
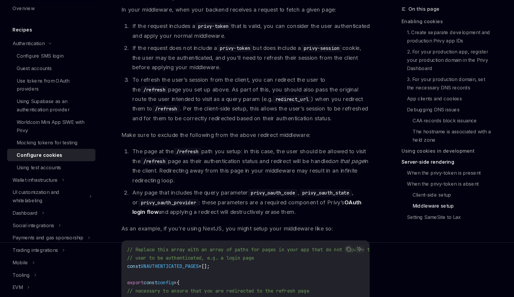
click at [273, 234] on span "As an example, if you’re using NextJS, you might setup your middleware like so:" at bounding box center [253, 238] width 214 height 8
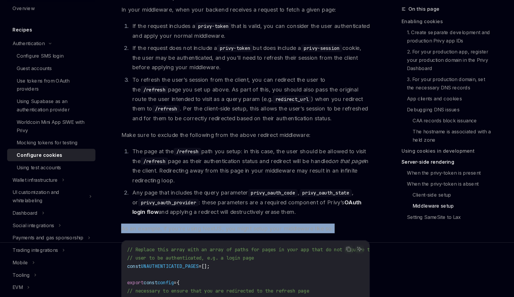
click at [277, 203] on li "Any page that includes the query parameter privy_oauth_code , privy_oauth_state…" at bounding box center [257, 215] width 207 height 25
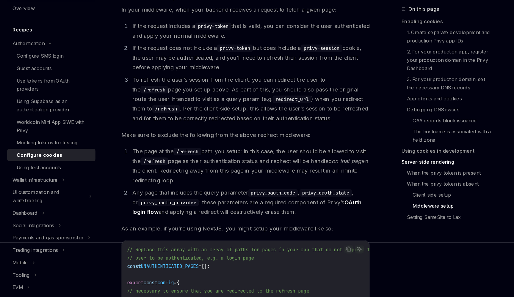
click at [277, 203] on li "Any page that includes the query parameter privy_oauth_code , privy_oauth_state…" at bounding box center [257, 215] width 207 height 25
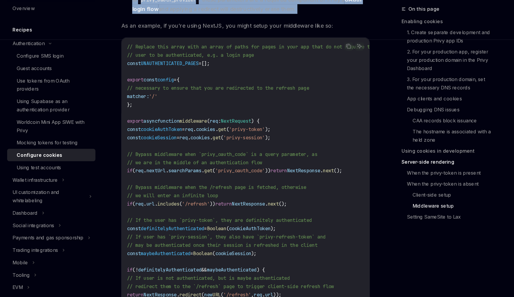
scroll to position [1869, 0]
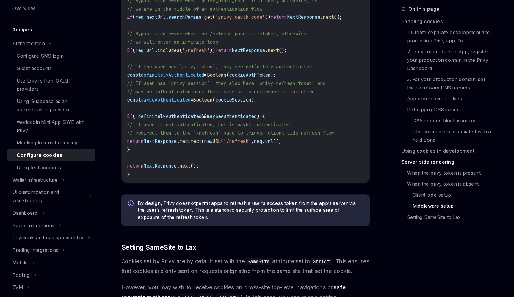
click at [297, 213] on span "By design, Privy does not permit apps to refresh a user’s access token from the…" at bounding box center [257, 222] width 194 height 18
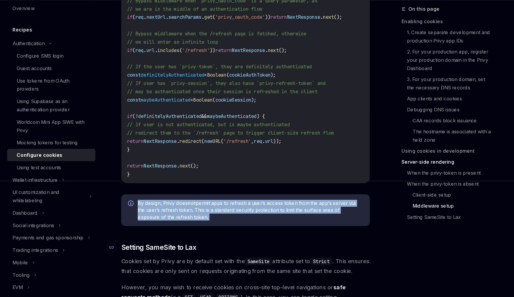
click at [301, 250] on h3 "​ Setting SameSite to Lax" at bounding box center [253, 254] width 214 height 8
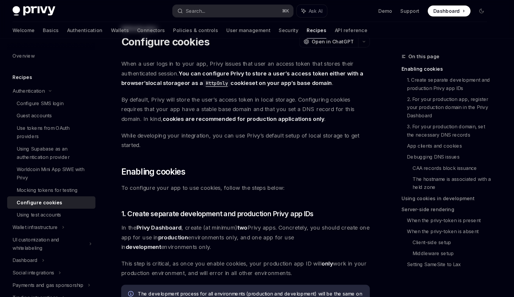
scroll to position [0, 0]
